Goal: Use online tool/utility: Utilize a website feature to perform a specific function

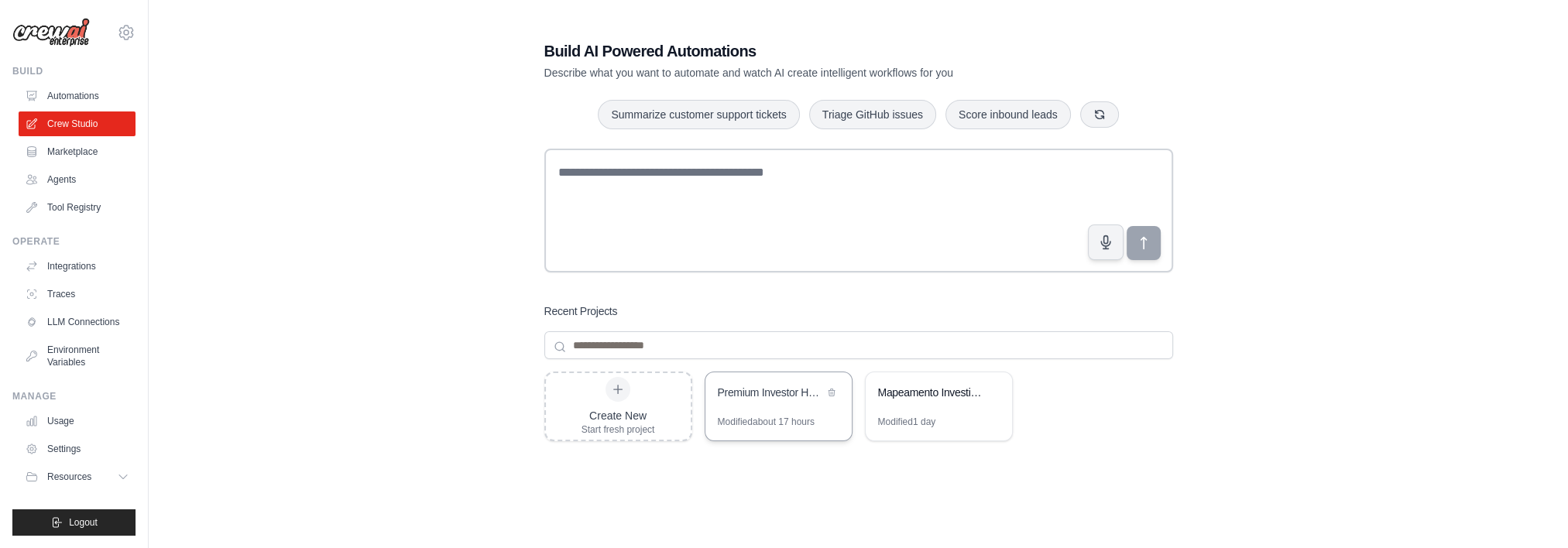
click at [735, 413] on div "Premium Investor Hunter (+R$ 5M) - Institutional Focus" at bounding box center [778, 394] width 146 height 43
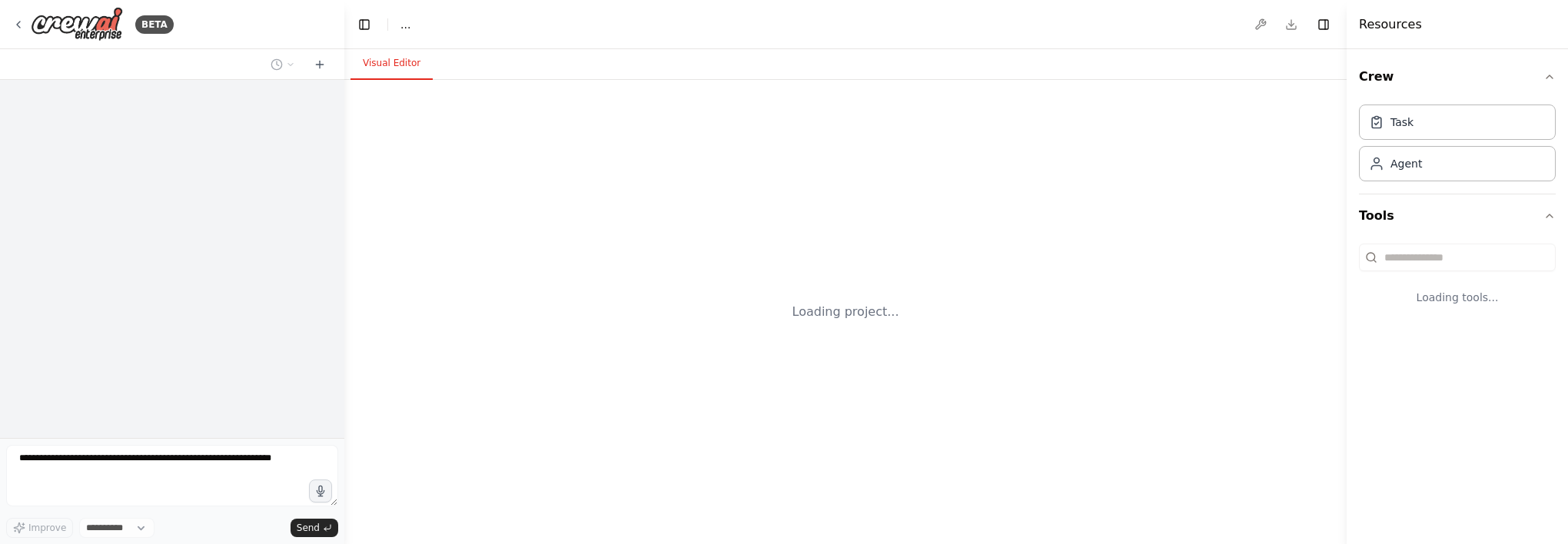
select select "****"
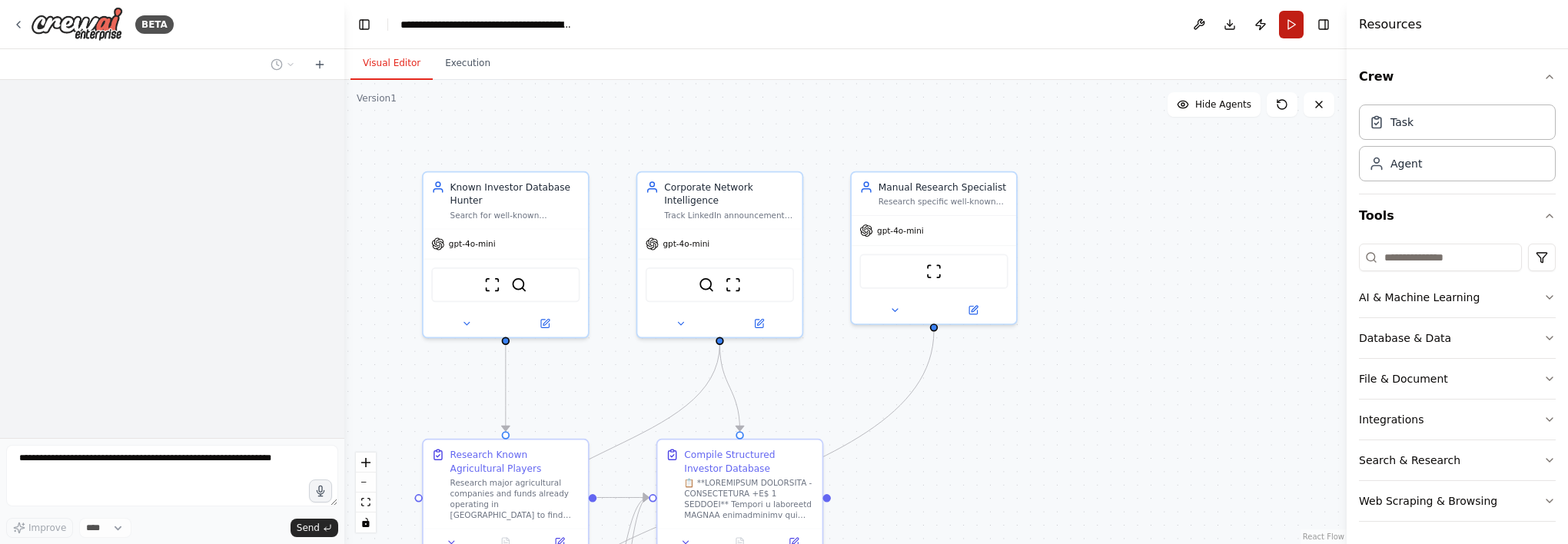
click at [1284, 23] on button "Run" at bounding box center [1291, 25] width 25 height 28
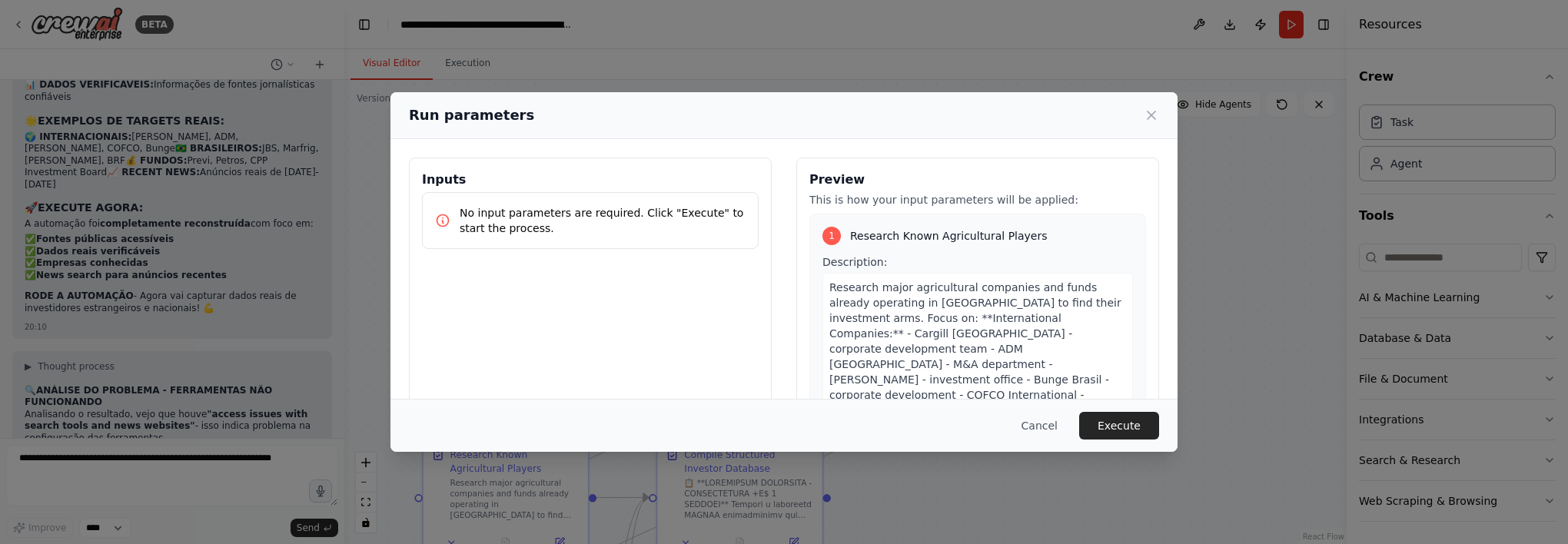
scroll to position [37953, 0]
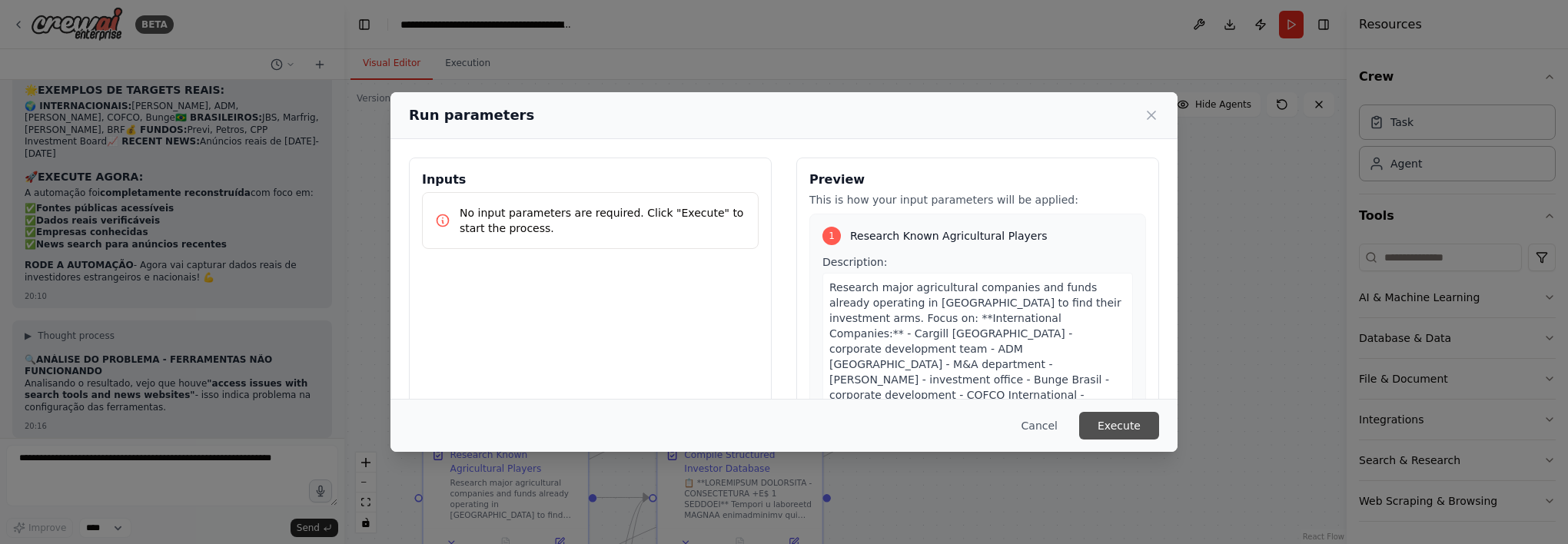
click at [1141, 427] on button "Execute" at bounding box center [1119, 426] width 80 height 28
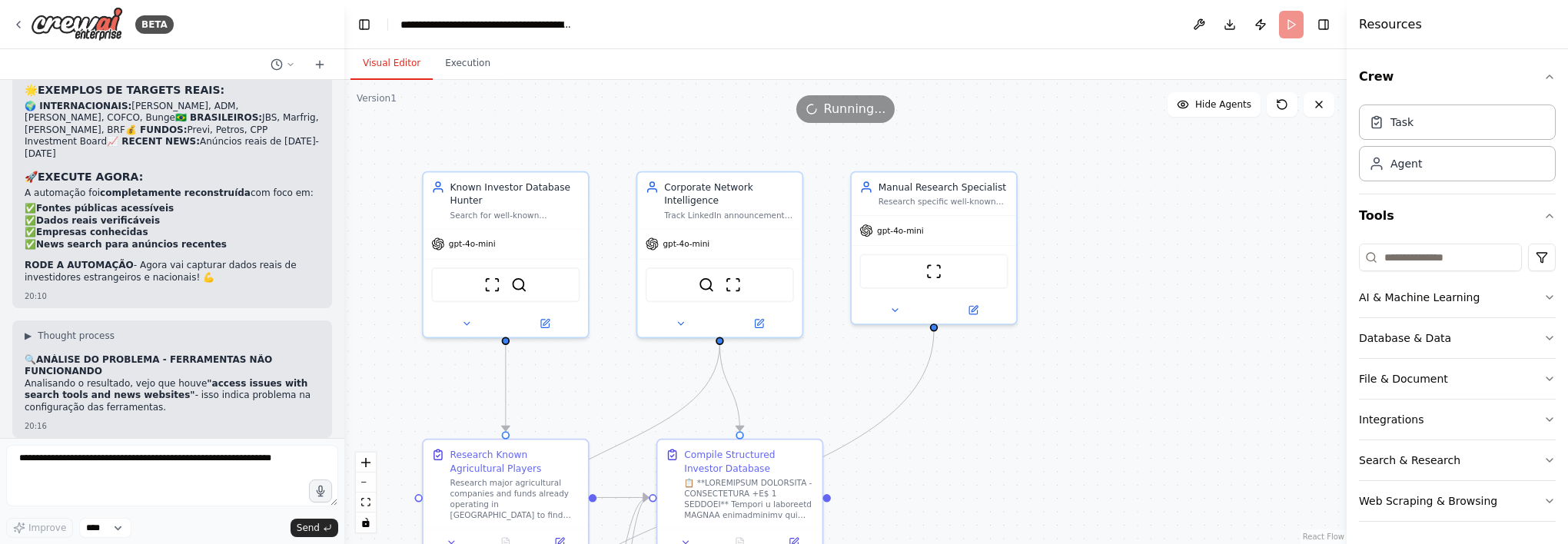
drag, startPoint x: 971, startPoint y: 528, endPoint x: 998, endPoint y: 545, distance: 31.9
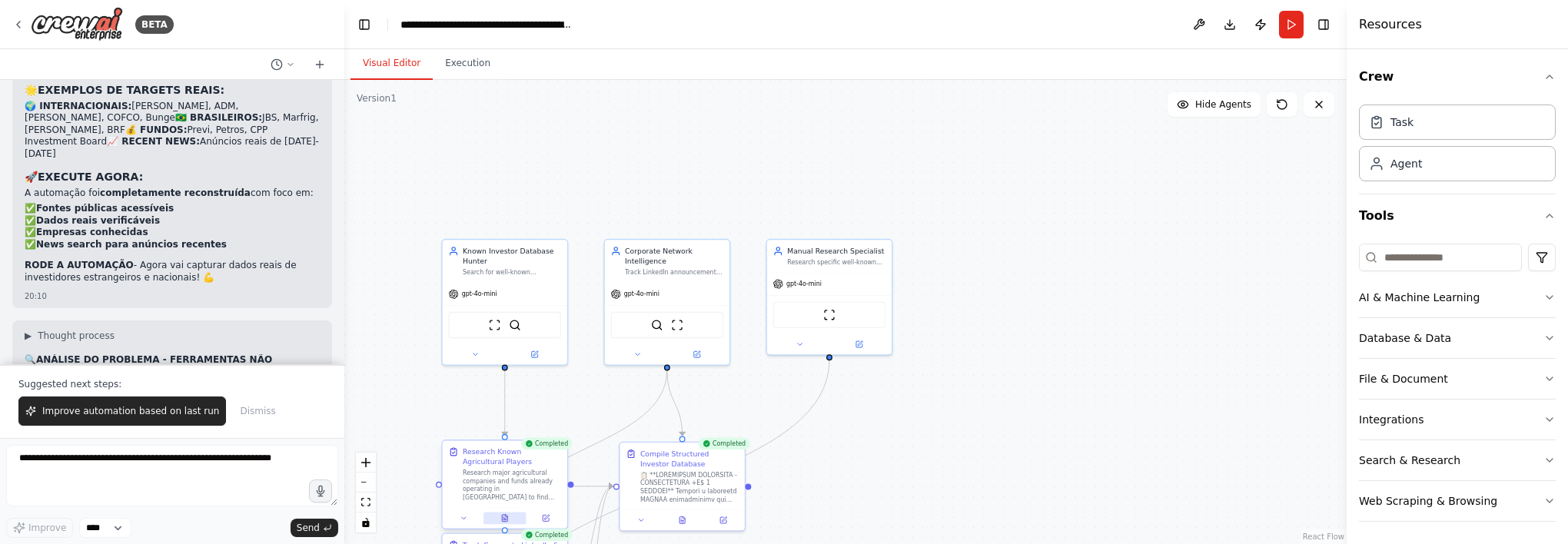
click at [509, 520] on button at bounding box center [504, 518] width 43 height 12
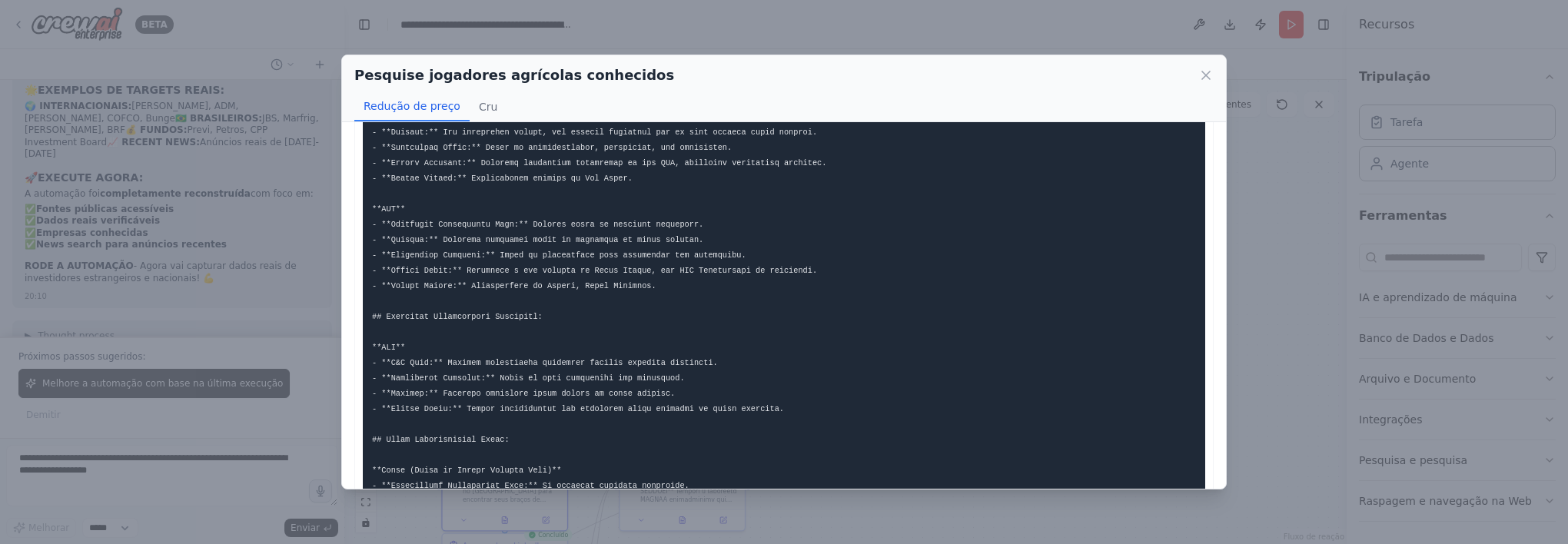
scroll to position [285, 0]
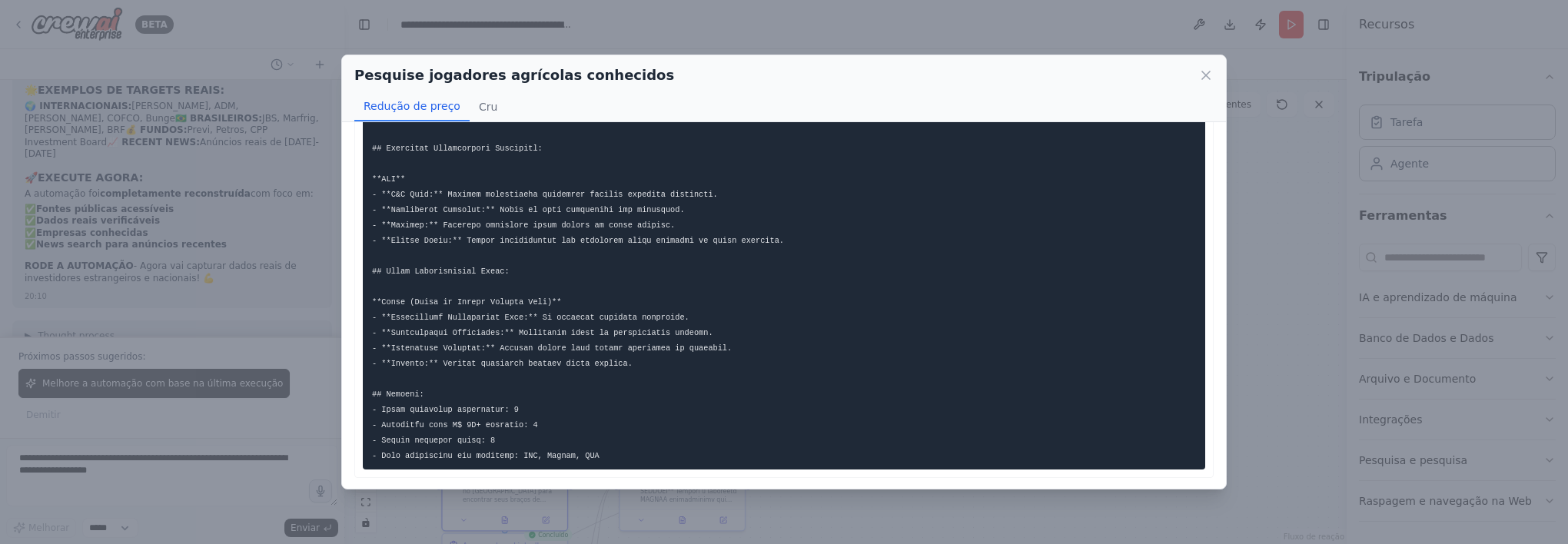
drag, startPoint x: 1291, startPoint y: 199, endPoint x: 988, endPoint y: 314, distance: 324.1
click at [988, 314] on pre at bounding box center [784, 163] width 842 height 612
drag, startPoint x: 956, startPoint y: 308, endPoint x: 1290, endPoint y: 369, distance: 339.5
click at [1290, 369] on div "Pesquise jogadores agrícolas conhecidos Redução de preço Cru ... Show more Not …" at bounding box center [784, 272] width 1568 height 544
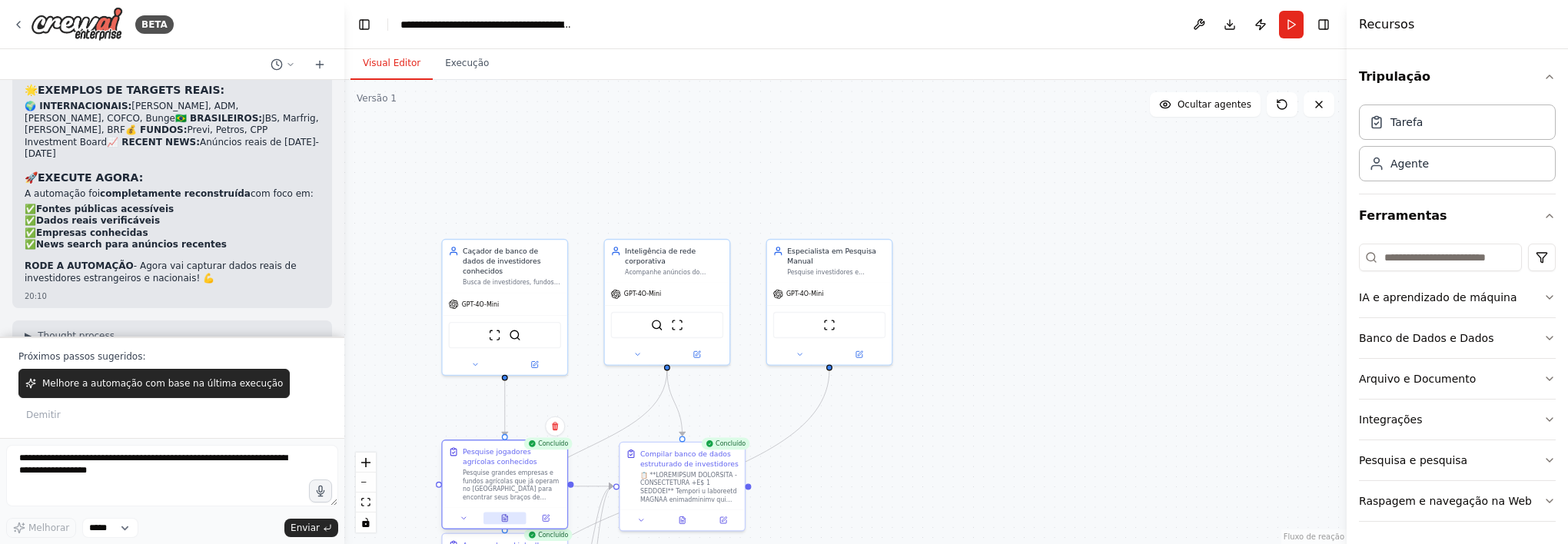
click at [506, 520] on icon at bounding box center [504, 518] width 5 height 7
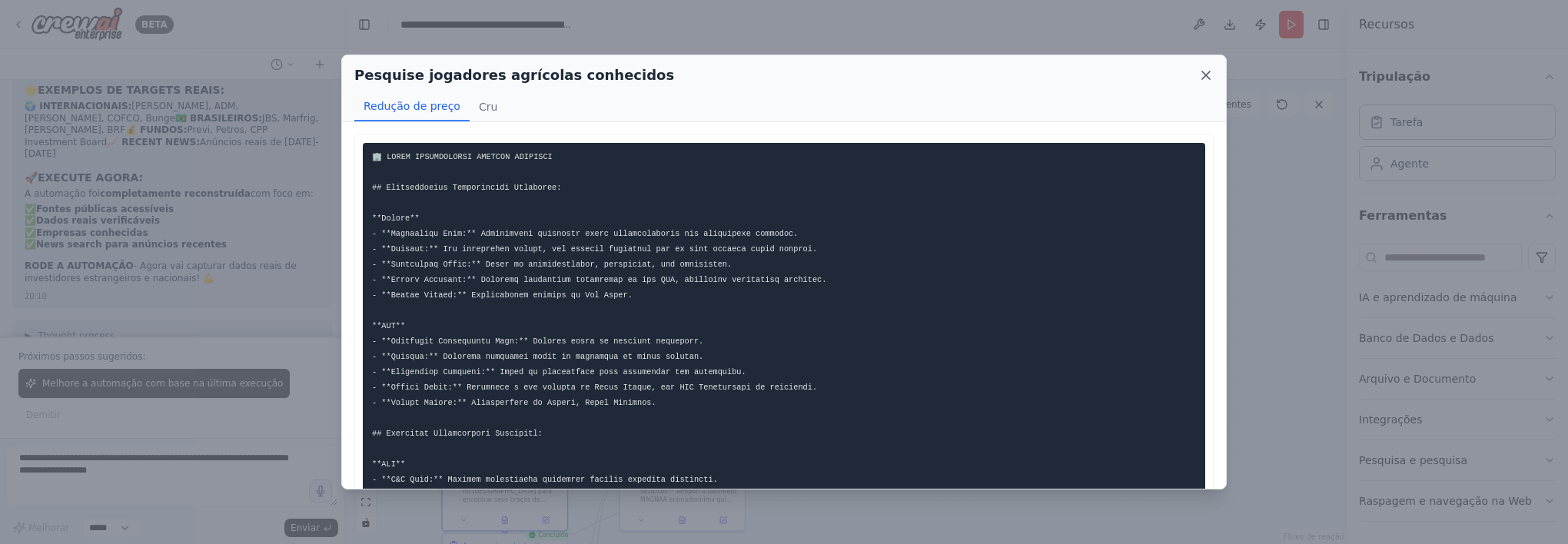
click at [1204, 73] on icon at bounding box center [1206, 75] width 8 height 8
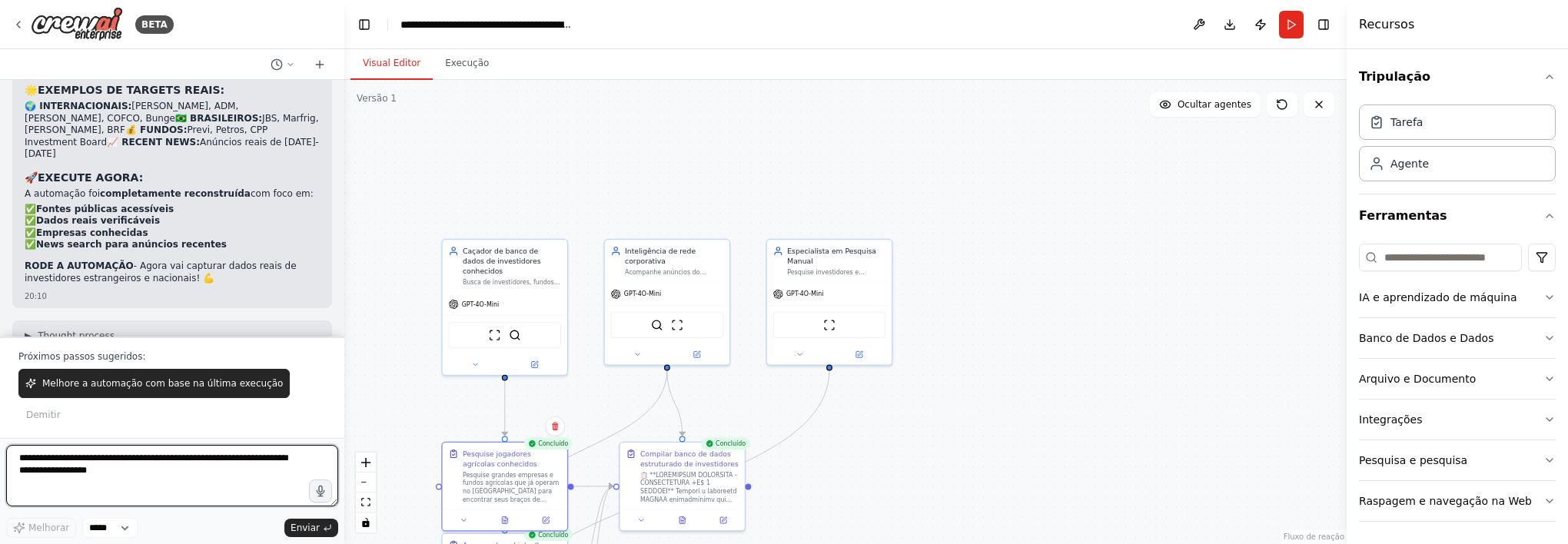
click at [120, 459] on textarea at bounding box center [172, 476] width 332 height 61
type textarea "*"
type textarea "**********"
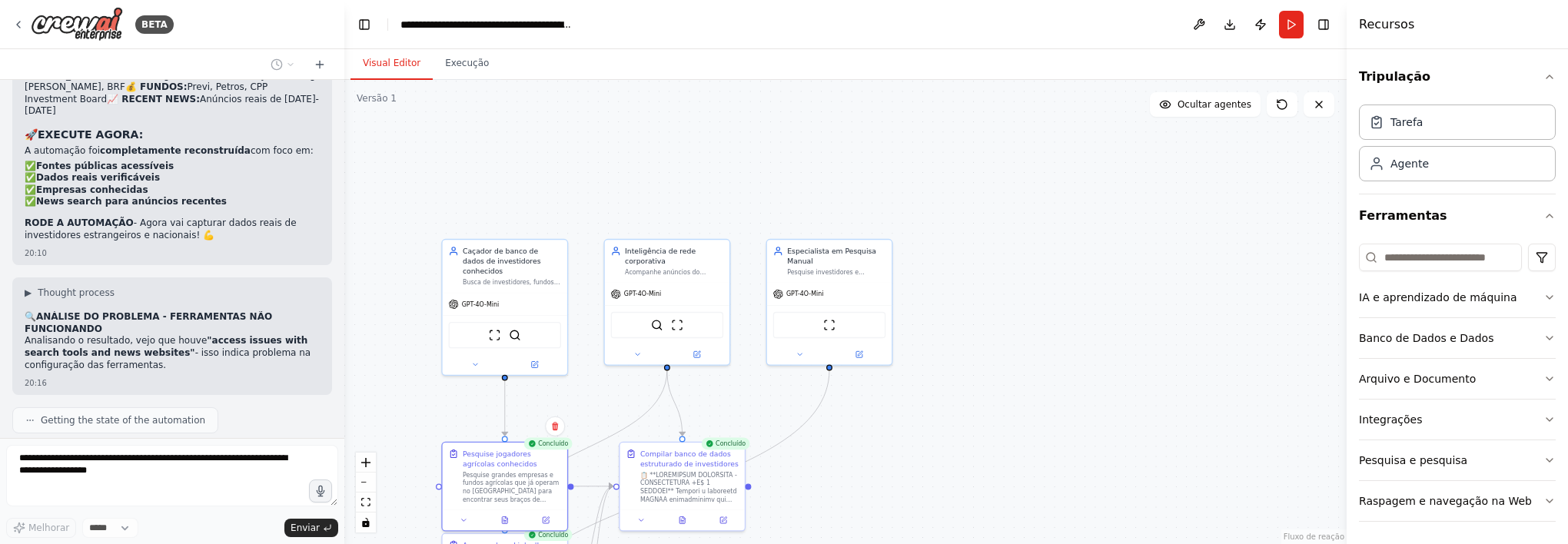
scroll to position [38046, 0]
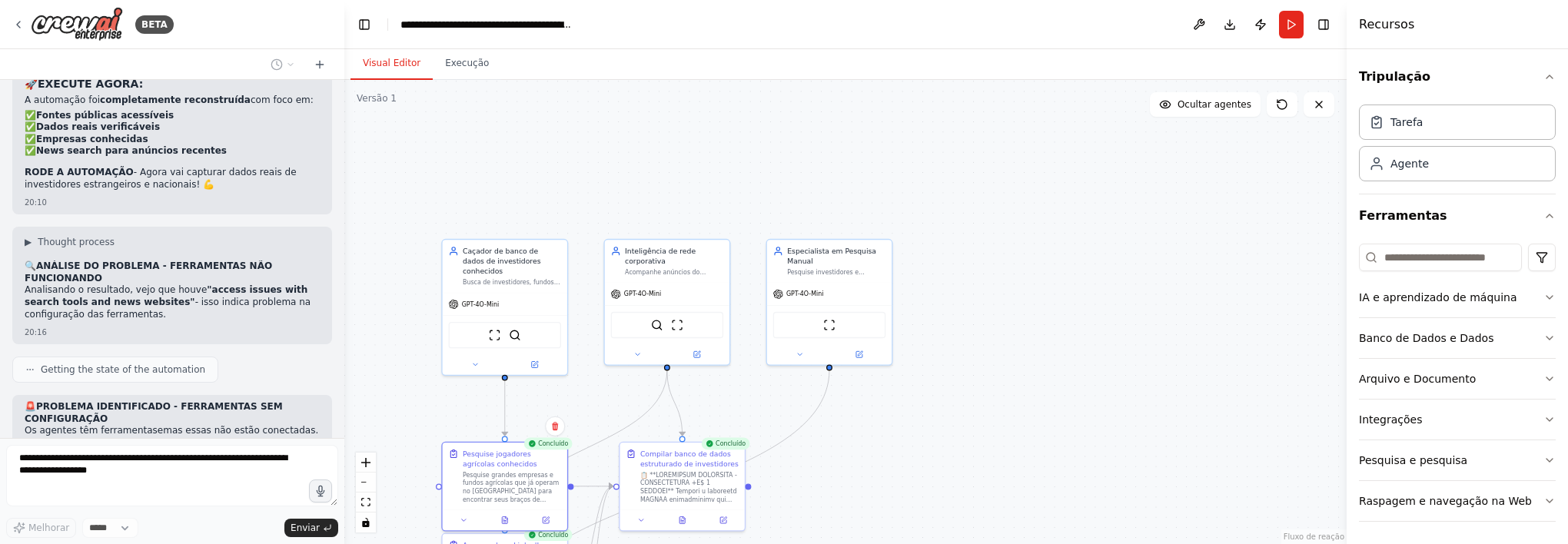
click at [413, 272] on div ".deletable-edge-delete-btn { width: 20px; height: 20px; border: 0px solid #ffff…" at bounding box center [845, 312] width 1002 height 465
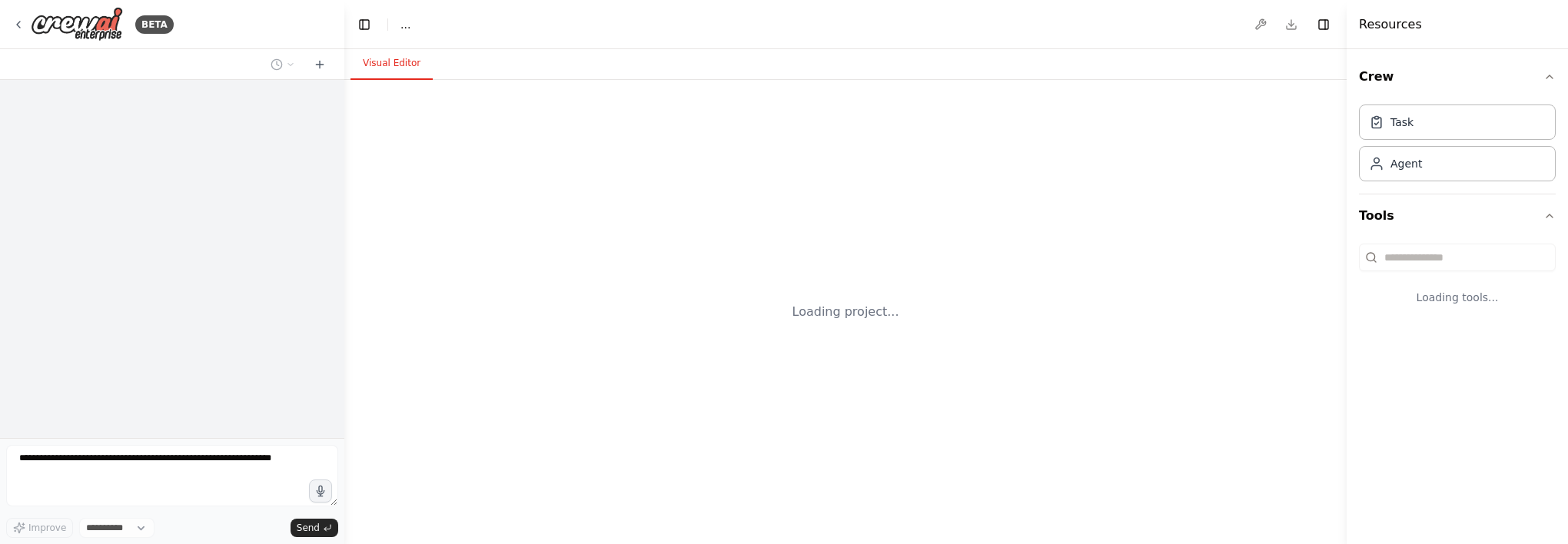
select select "****"
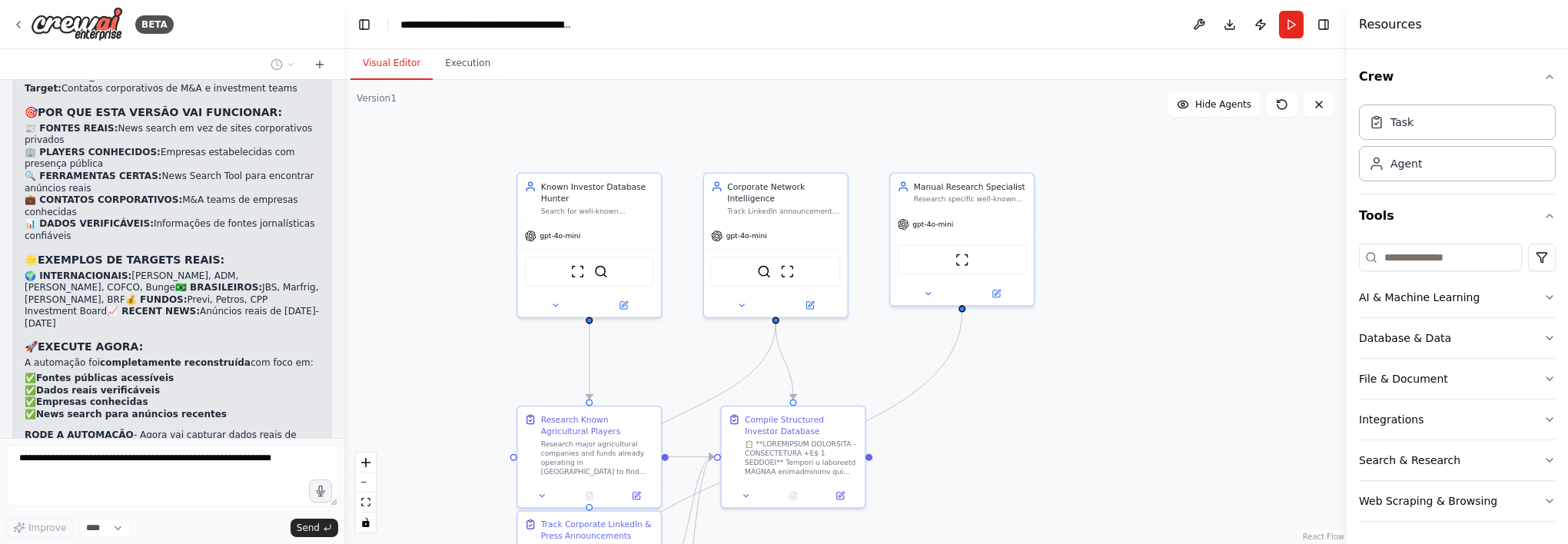
scroll to position [38047, 0]
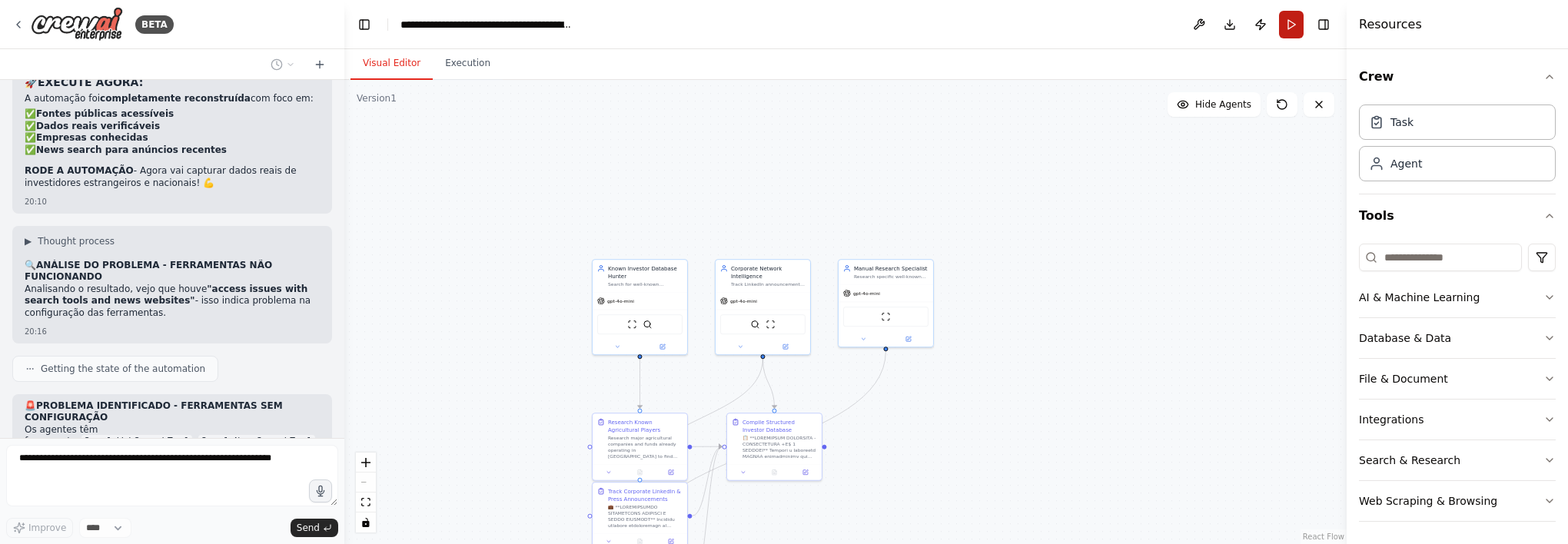
click at [1293, 22] on button "Run" at bounding box center [1291, 25] width 25 height 28
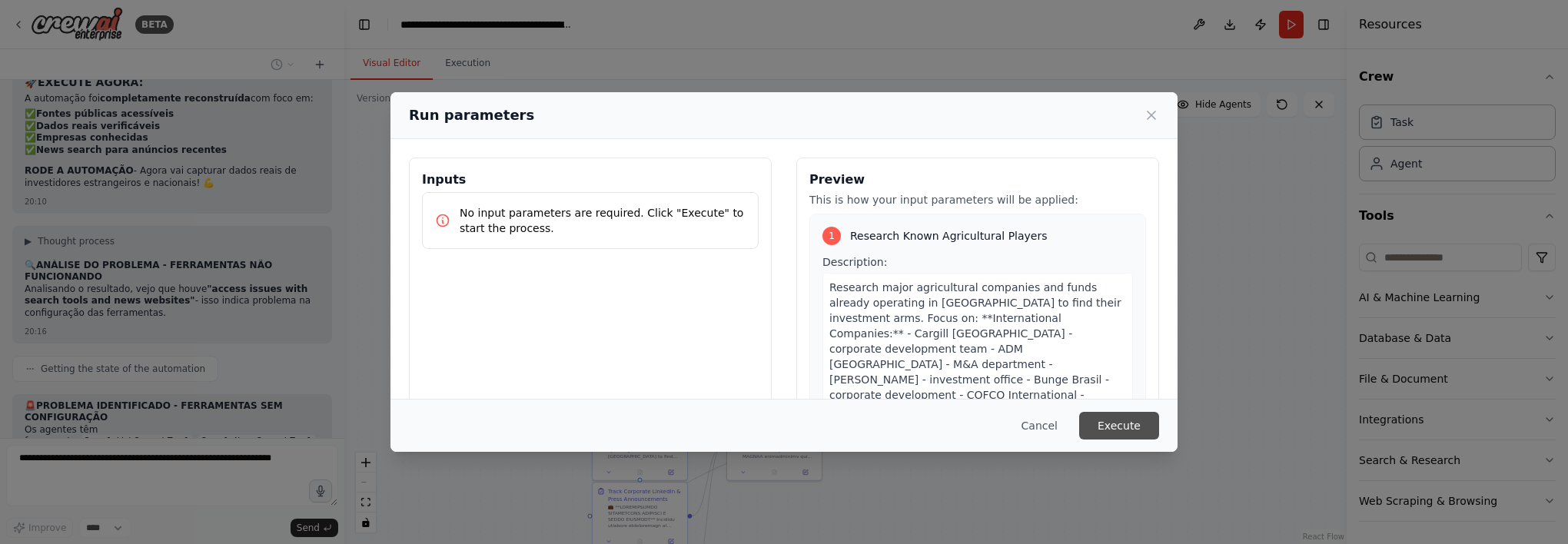
click at [1126, 439] on button "Execute" at bounding box center [1119, 426] width 80 height 28
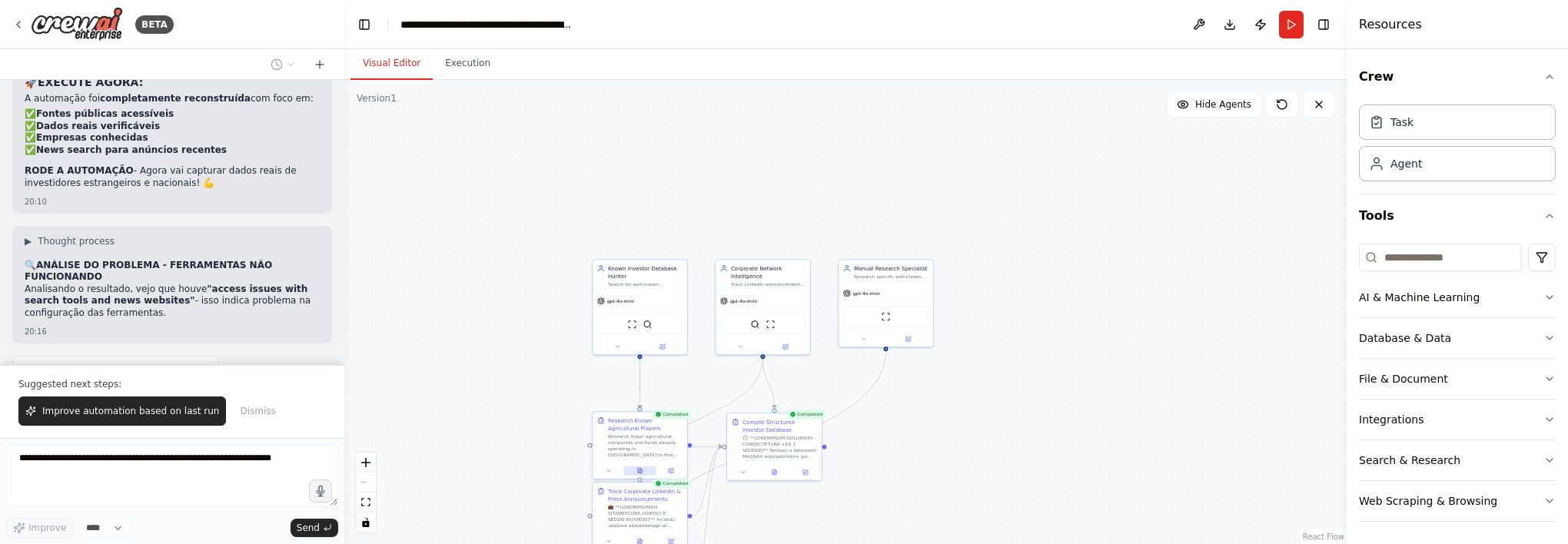
click at [636, 470] on icon at bounding box center [639, 471] width 6 height 6
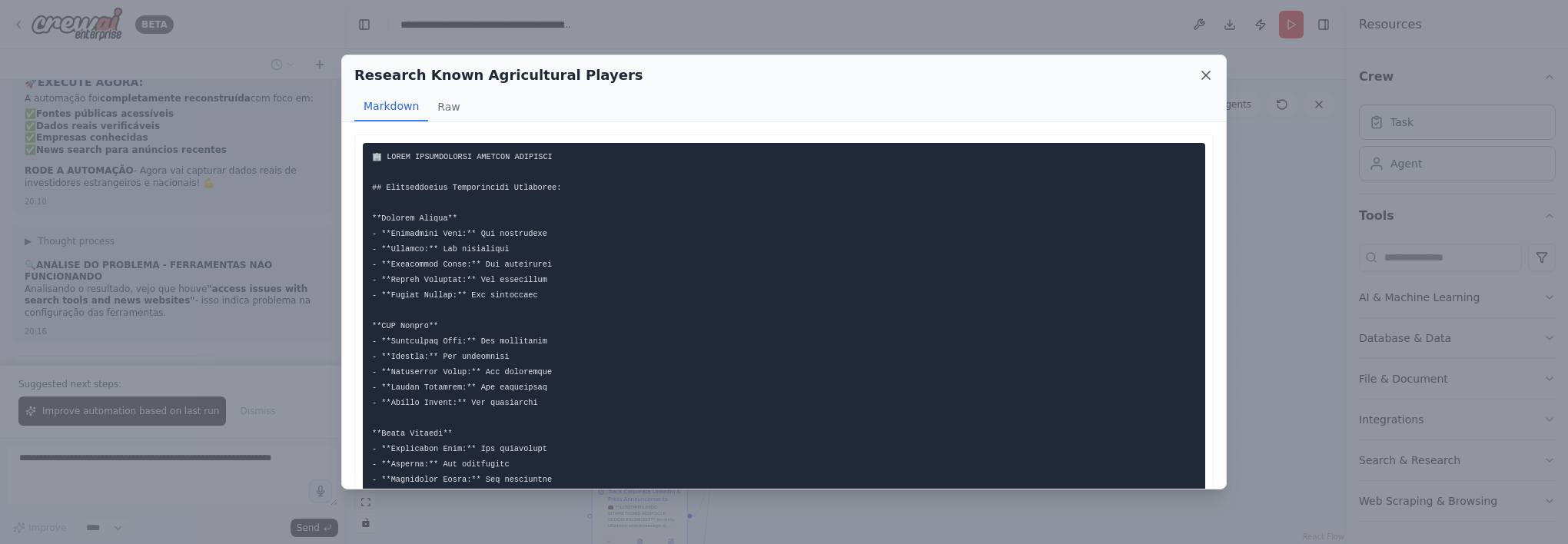
click at [1204, 73] on icon at bounding box center [1206, 75] width 8 height 8
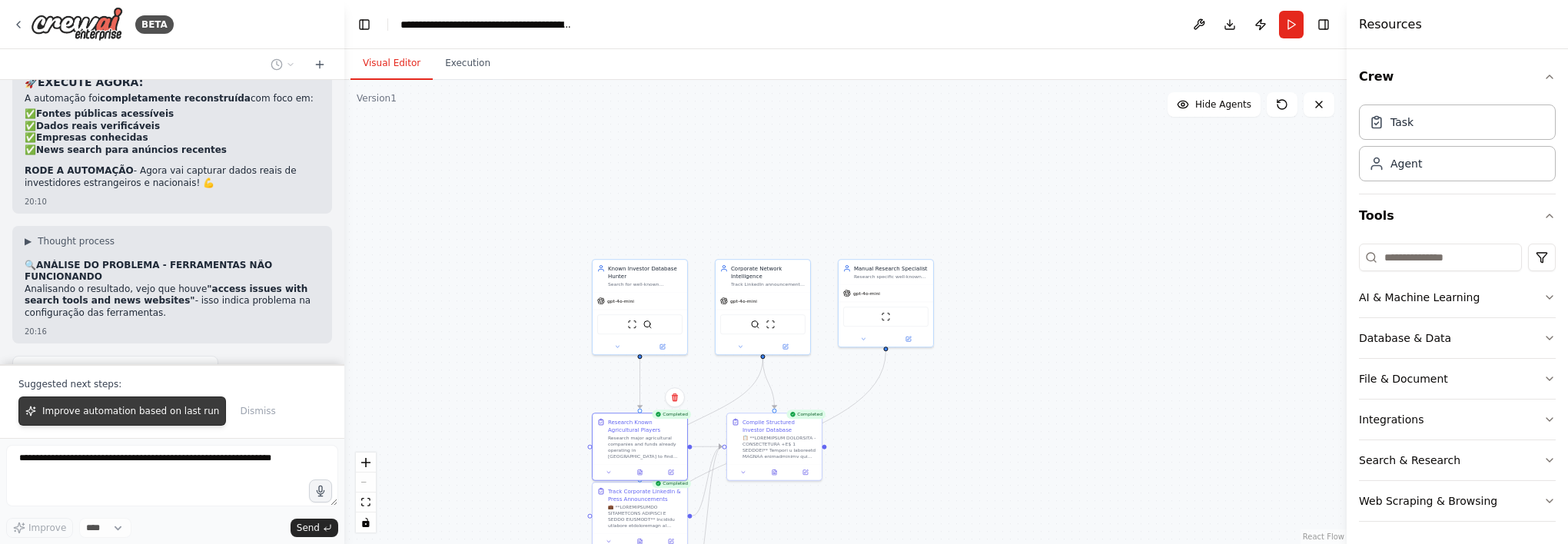
click at [160, 409] on span "Improve automation based on last run" at bounding box center [131, 411] width 177 height 12
